Goal: Register for event/course

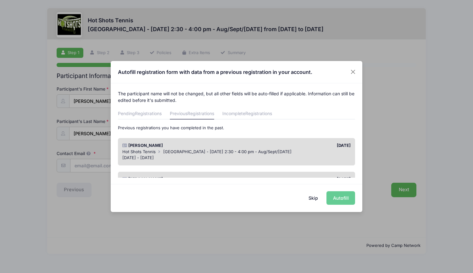
click at [311, 195] on button "Skip" at bounding box center [313, 198] width 22 height 14
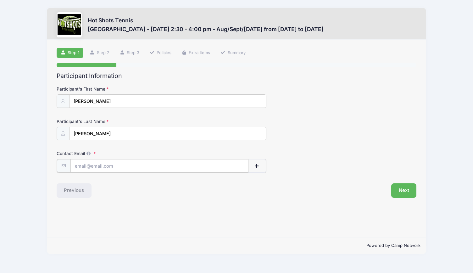
click at [128, 164] on input "Contact Email" at bounding box center [159, 166] width 178 height 14
type input "[EMAIL_ADDRESS][DOMAIN_NAME]"
click at [397, 188] on button "Next" at bounding box center [403, 190] width 25 height 14
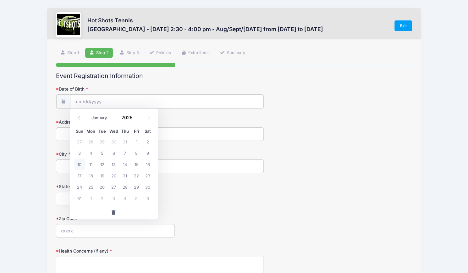
click at [122, 101] on input "Date of Birth" at bounding box center [166, 102] width 193 height 14
click at [129, 115] on input "2025" at bounding box center [128, 117] width 20 height 9
type input "2020"
click at [79, 118] on icon at bounding box center [79, 118] width 4 height 4
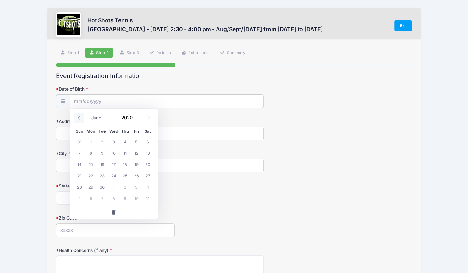
click at [79, 118] on icon at bounding box center [79, 118] width 4 height 4
click at [80, 118] on icon at bounding box center [79, 118] width 4 height 4
click at [150, 119] on span at bounding box center [148, 118] width 10 height 11
select select "4"
click at [103, 165] on span "12" at bounding box center [101, 163] width 11 height 11
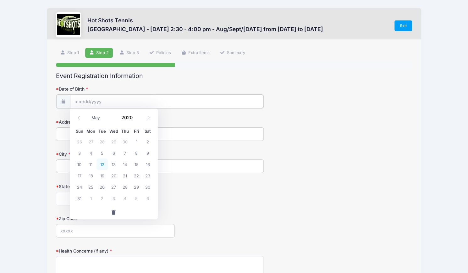
type input "[DATE]"
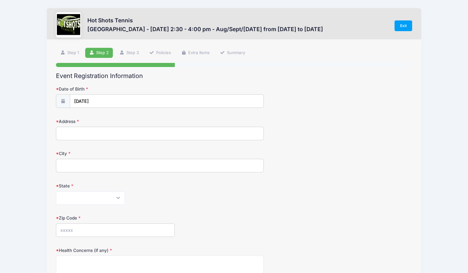
click at [85, 131] on input "Address" at bounding box center [160, 134] width 208 height 14
type input "[STREET_ADDRESS]"
type input "[GEOGRAPHIC_DATA]"
select select "CA"
type input "90045"
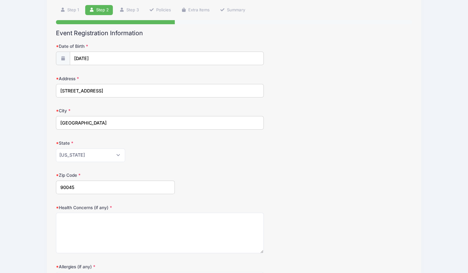
scroll to position [43, 0]
click at [112, 225] on textarea "Health Concerns (if any)" at bounding box center [160, 232] width 208 height 41
type textarea "None"
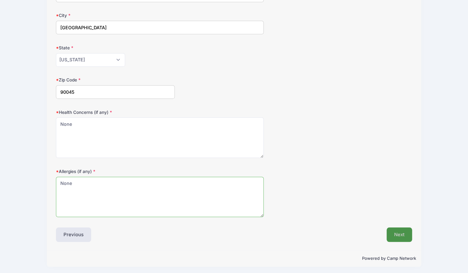
type textarea "None"
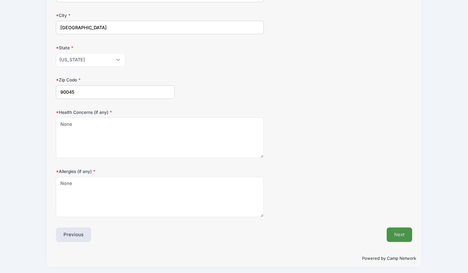
click at [400, 231] on button "Next" at bounding box center [399, 234] width 25 height 14
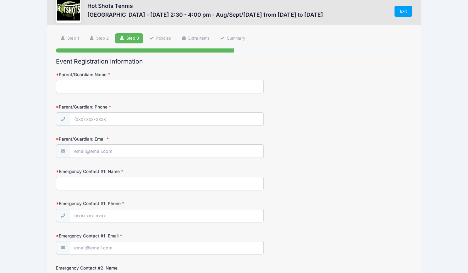
scroll to position [0, 0]
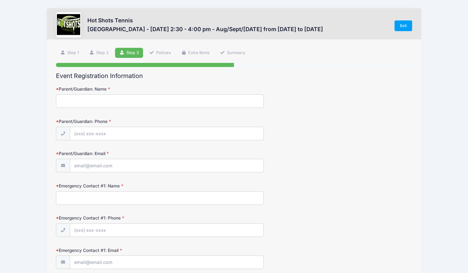
click at [125, 103] on input "Parent/Guardian: Name" at bounding box center [160, 101] width 208 height 14
type input "[PERSON_NAME]"
type input "[PHONE_NUMBER]"
type input "[EMAIL_ADDRESS][DOMAIN_NAME]"
type input "[PERSON_NAME]"
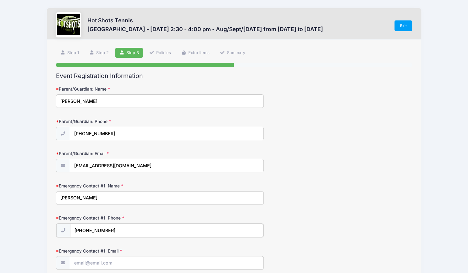
type input "[PHONE_NUMBER]"
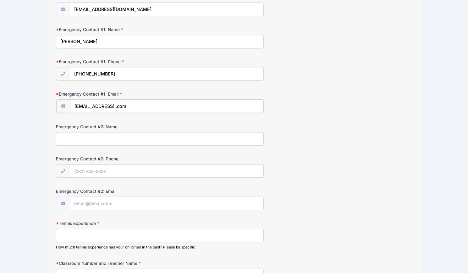
click at [104, 107] on input "[EMAIL_ADDRESS].,com" at bounding box center [166, 106] width 193 height 14
type input "[EMAIL_ADDRESS][DOMAIN_NAME]"
click at [104, 231] on input "Tennis Experience" at bounding box center [160, 235] width 208 height 14
type input "She has taken private lessons all summer, but is still learning the basics"
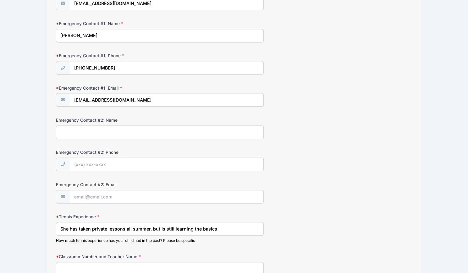
type input "U"
type input "Unknown (grade K)"
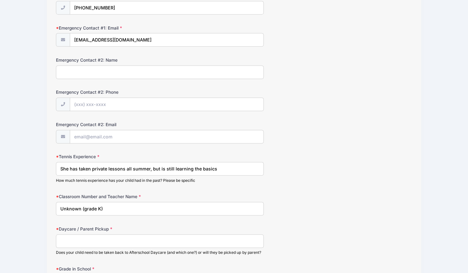
scroll to position [255, 0]
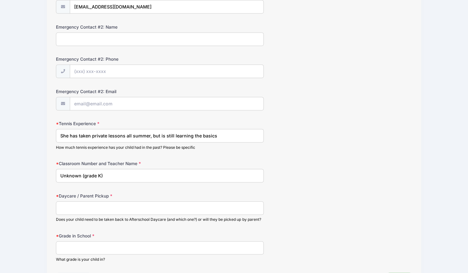
click at [99, 204] on input "Daycare / Parent Pickup" at bounding box center [160, 208] width 208 height 14
type input "She needs to go to ELOP after Hot Shots"
type input "K"
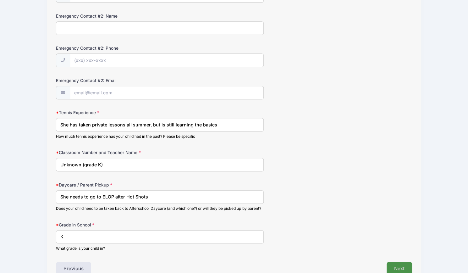
click at [399, 262] on button "Next" at bounding box center [399, 269] width 25 height 14
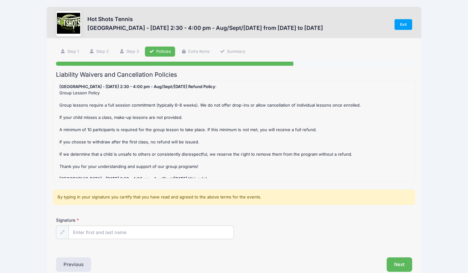
scroll to position [0, 0]
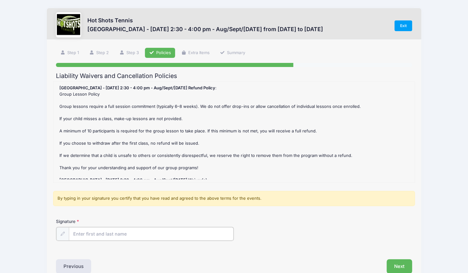
click at [77, 234] on input "Signature" at bounding box center [151, 234] width 165 height 14
type input "[PERSON_NAME]"
click at [409, 268] on button "Next" at bounding box center [399, 265] width 25 height 14
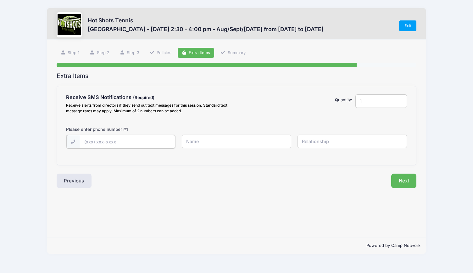
click at [0, 0] on input "text" at bounding box center [0, 0] width 0 height 0
type input "[PHONE_NUMBER]"
type input "[PERSON_NAME]"
type input "Mother"
click at [399, 178] on button "Next" at bounding box center [403, 180] width 25 height 14
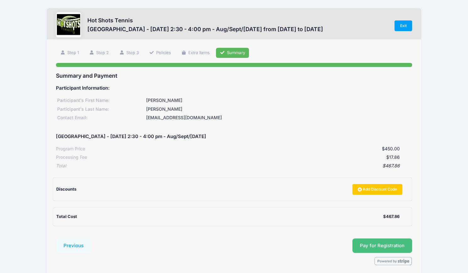
click at [373, 244] on span "Pay for Registration" at bounding box center [382, 246] width 45 height 6
